Goal: Task Accomplishment & Management: Manage account settings

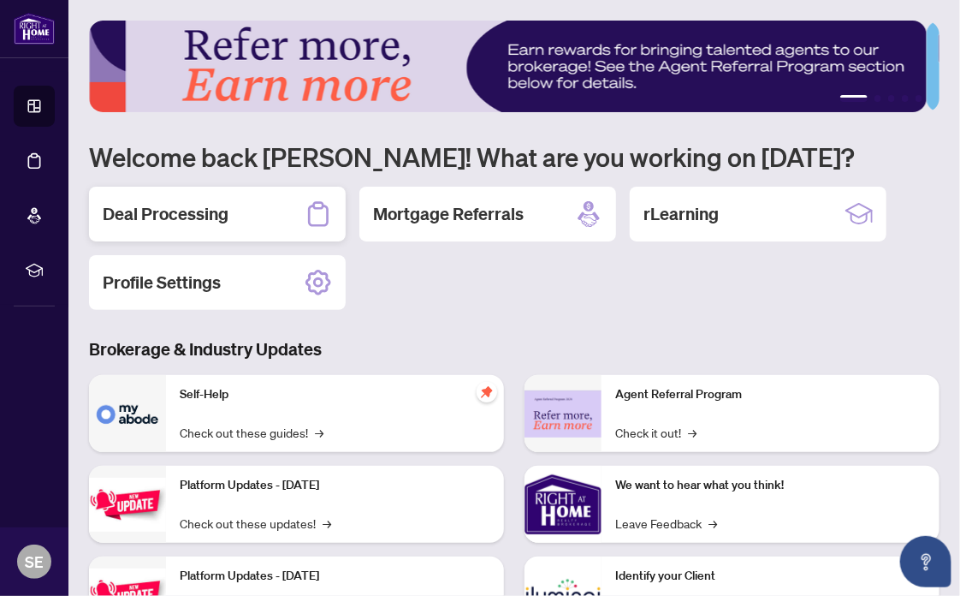
click at [169, 214] on h2 "Deal Processing" at bounding box center [166, 214] width 126 height 24
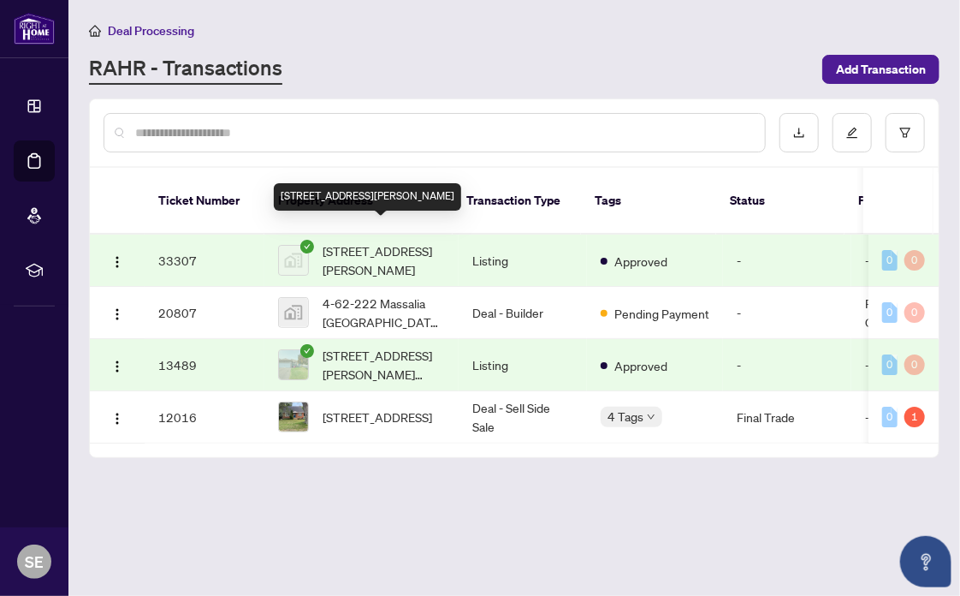
click at [385, 241] on span "[STREET_ADDRESS][PERSON_NAME]" at bounding box center [384, 260] width 122 height 38
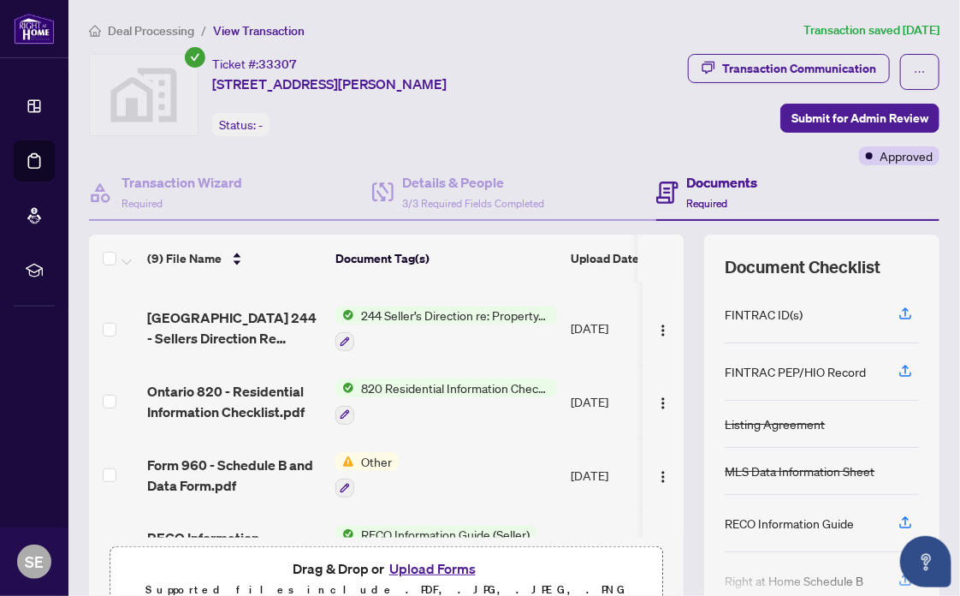
scroll to position [399, 0]
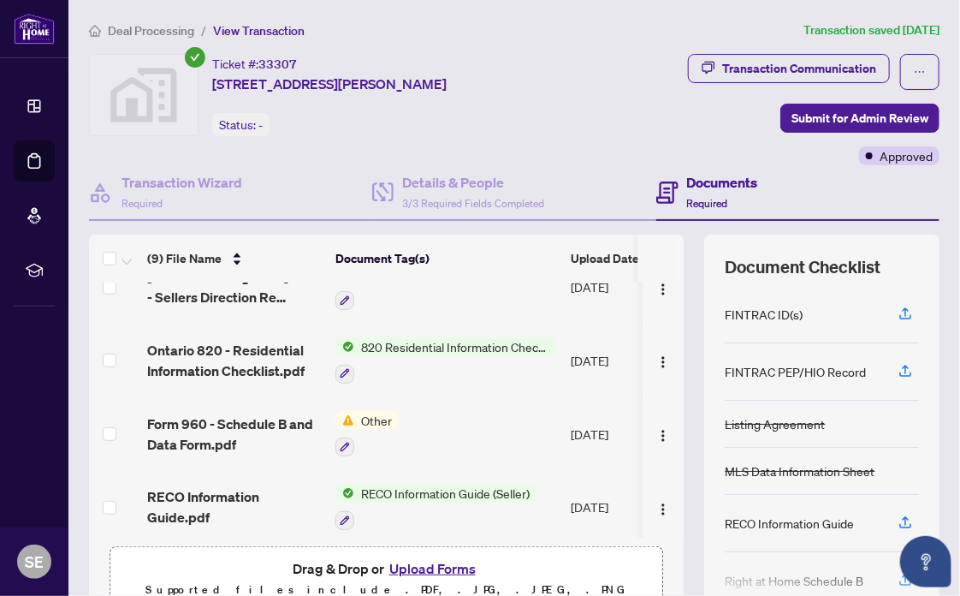
click at [428, 567] on button "Upload Forms" at bounding box center [432, 568] width 97 height 22
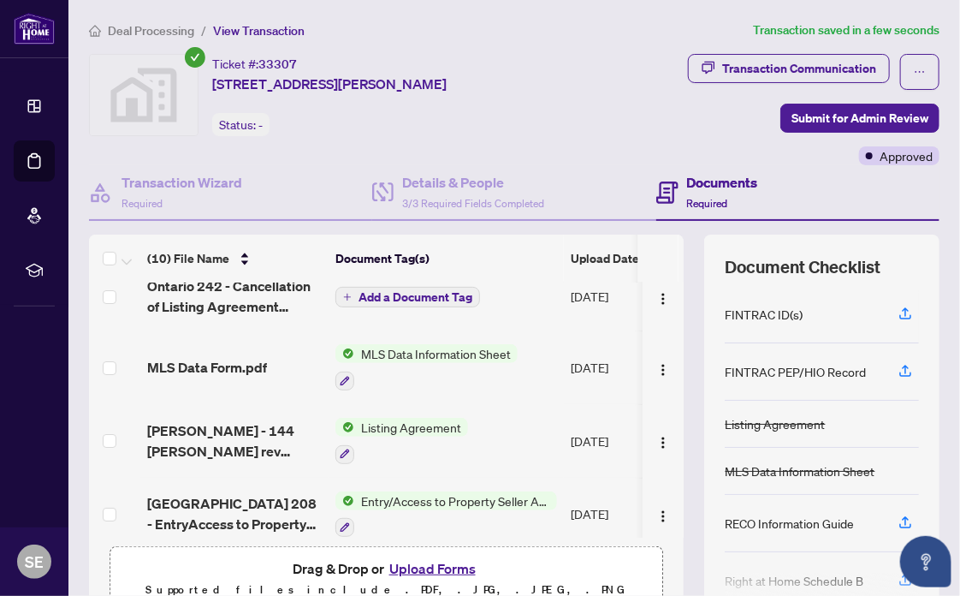
scroll to position [0, 0]
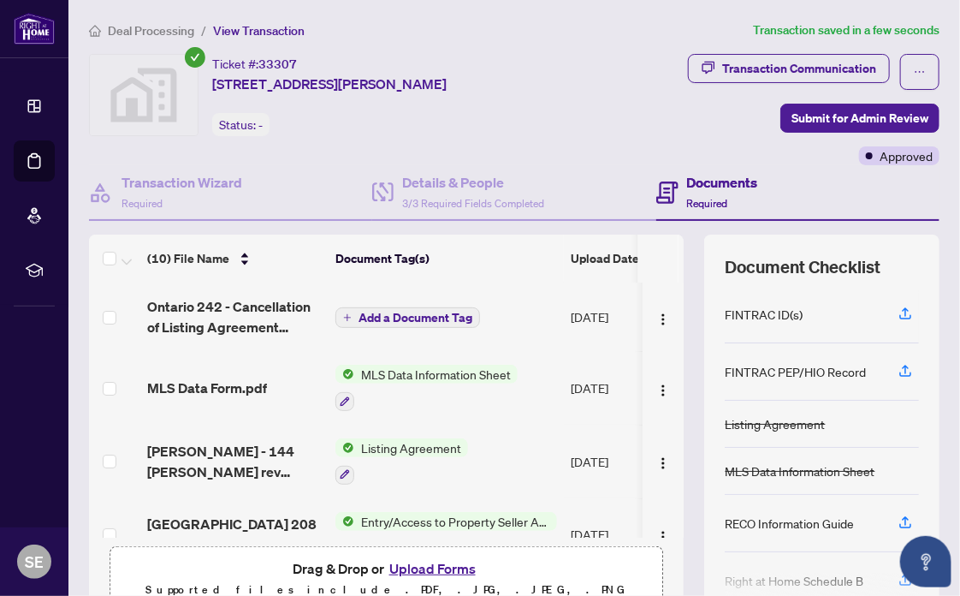
click at [410, 317] on span "Add a Document Tag" at bounding box center [416, 318] width 114 height 12
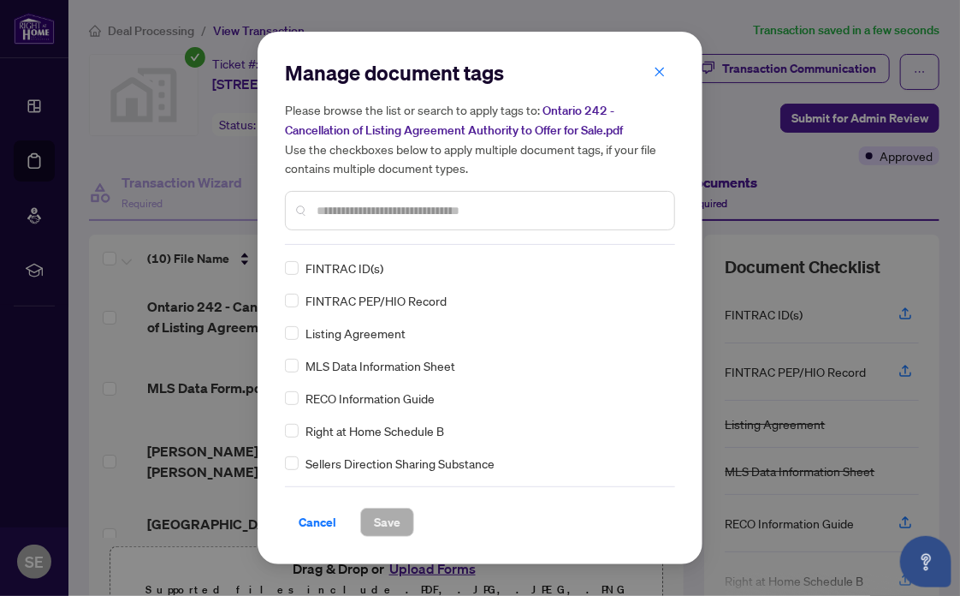
click at [381, 217] on input "text" at bounding box center [489, 210] width 344 height 19
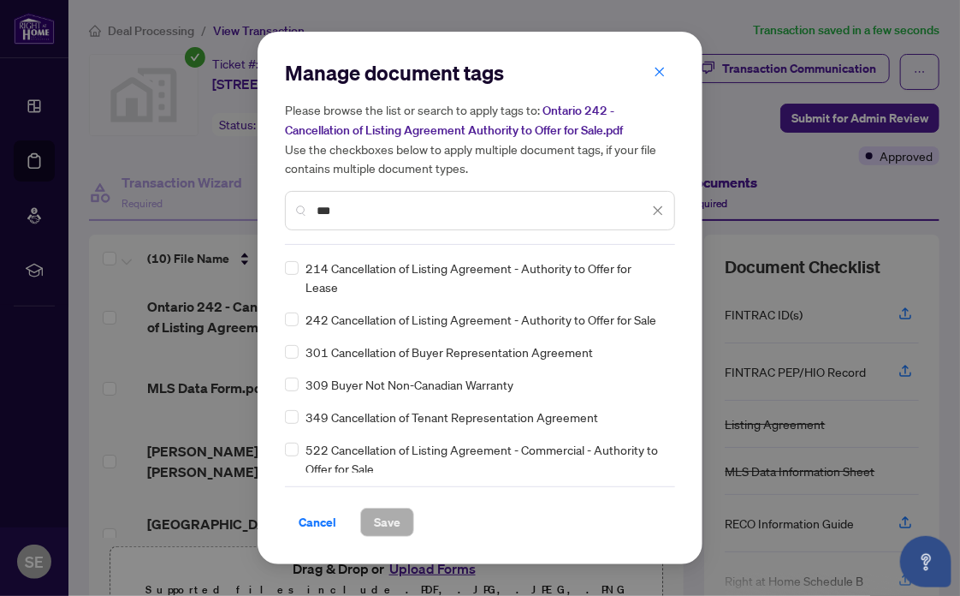
type input "***"
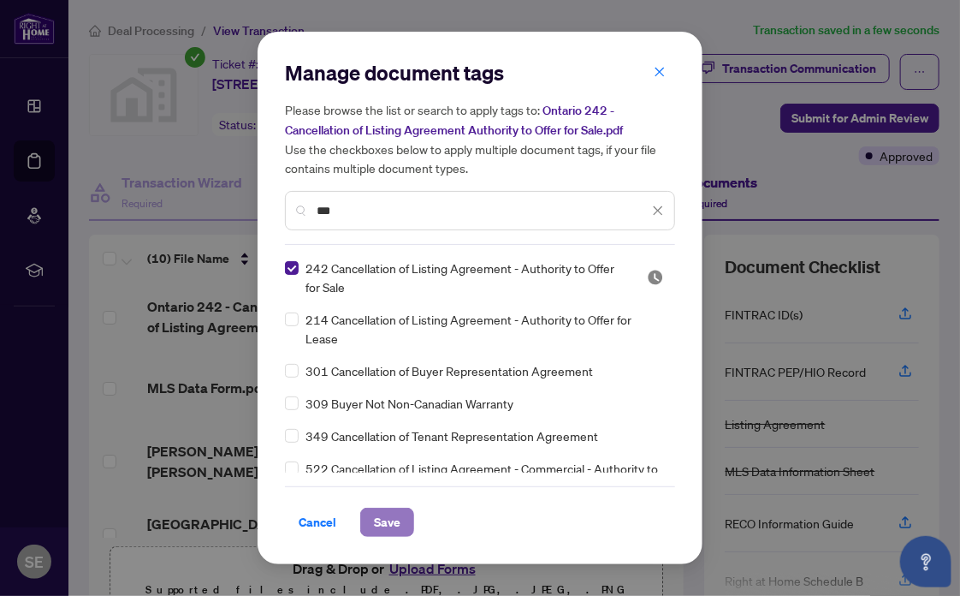
click at [395, 523] on span "Save" at bounding box center [387, 521] width 27 height 27
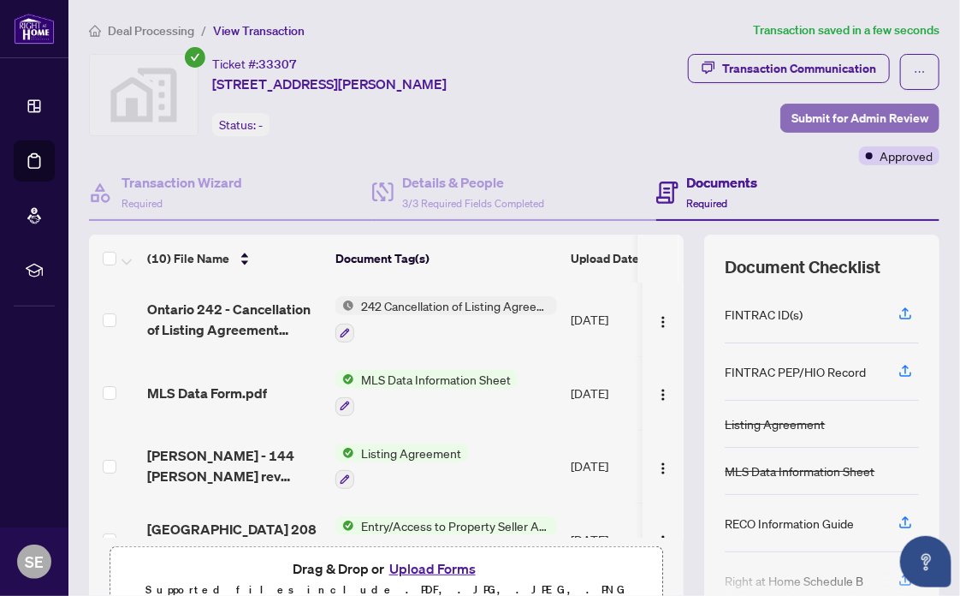
click at [848, 117] on span "Submit for Admin Review" at bounding box center [860, 117] width 137 height 27
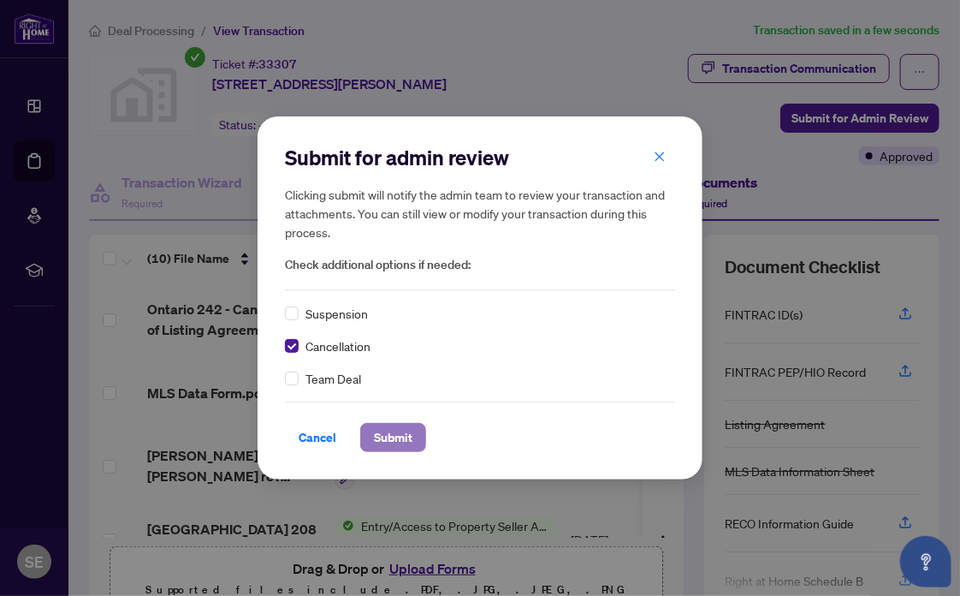
click at [400, 434] on span "Submit" at bounding box center [393, 437] width 39 height 27
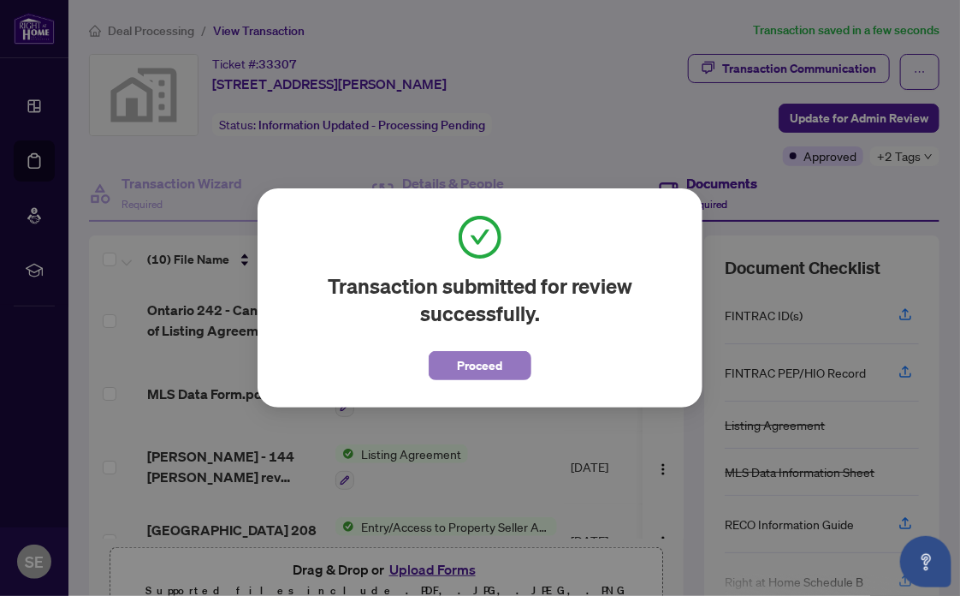
click at [500, 366] on span "Proceed" at bounding box center [480, 365] width 45 height 27
